Goal: Task Accomplishment & Management: Use online tool/utility

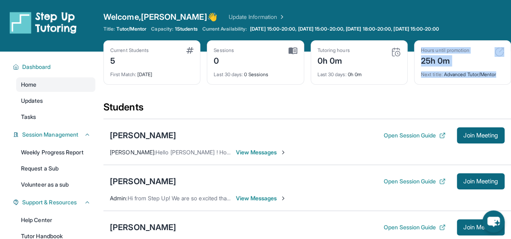
drag, startPoint x: 509, startPoint y: 66, endPoint x: 511, endPoint y: 93, distance: 26.7
click at [511, 93] on html "Open sidebar Welcome, Hannah 👋 Update Information Title: Tutor/Mentor Capacity:…" at bounding box center [255, 229] width 511 height 459
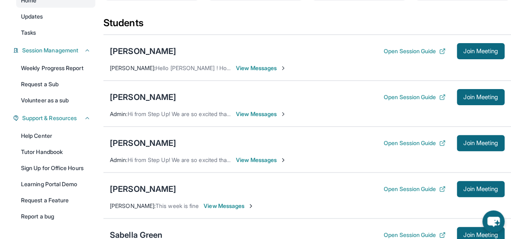
scroll to position [82, 0]
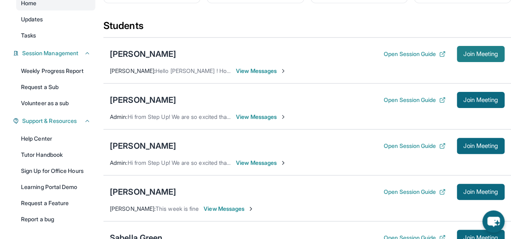
click at [458, 46] on button "Join Meeting" at bounding box center [480, 54] width 48 height 16
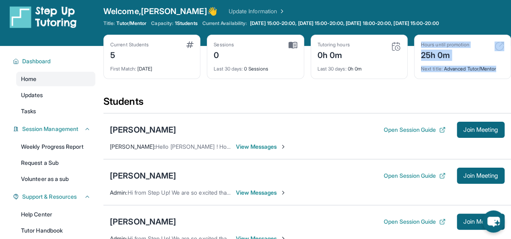
scroll to position [0, 0]
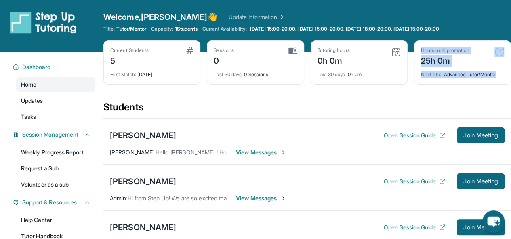
click at [243, 19] on link "Update Information" at bounding box center [256, 17] width 57 height 8
click at [63, 134] on span "Session Management" at bounding box center [50, 135] width 56 height 8
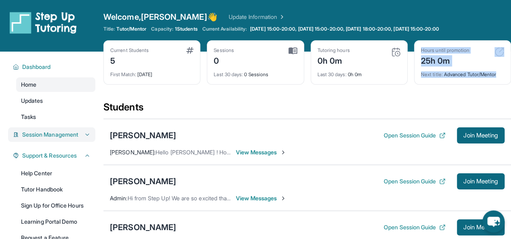
click at [63, 134] on span "Session Management" at bounding box center [50, 135] width 56 height 8
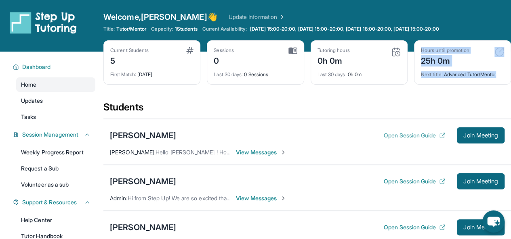
click at [439, 132] on icon at bounding box center [442, 135] width 6 height 6
click at [479, 129] on button "Join Meeting" at bounding box center [480, 136] width 48 height 16
